Goal: Find specific page/section: Find specific page/section

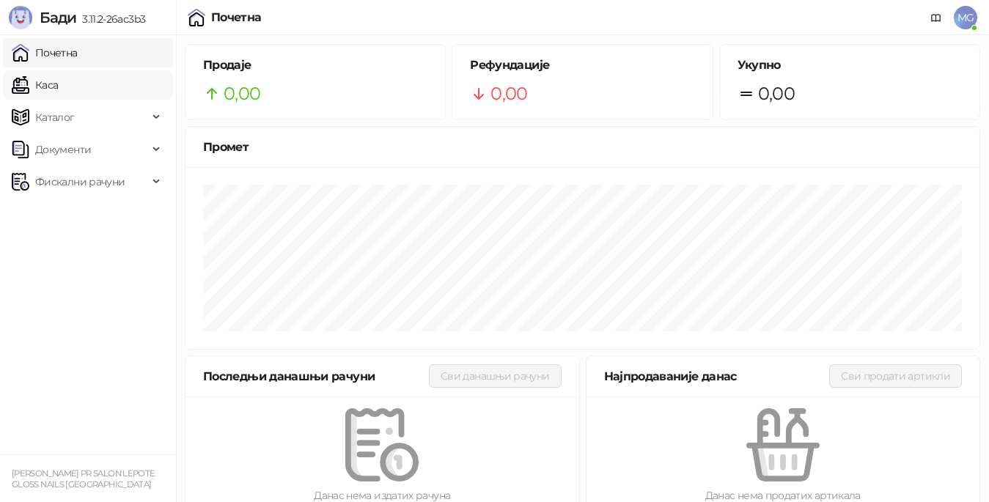
click at [52, 92] on link "Каса" at bounding box center [35, 84] width 46 height 29
